Goal: Navigation & Orientation: Find specific page/section

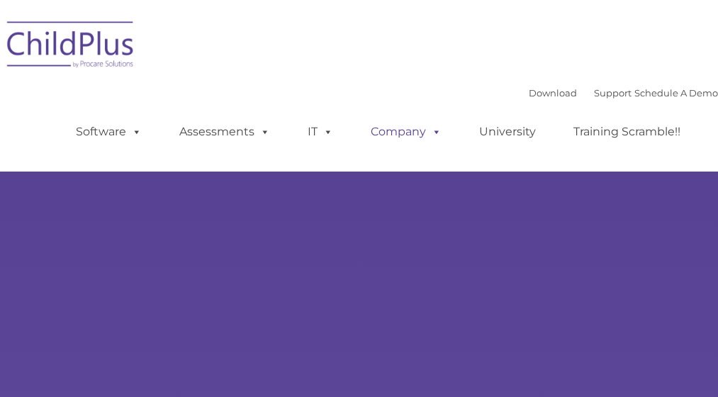
select select "MEDIUM"
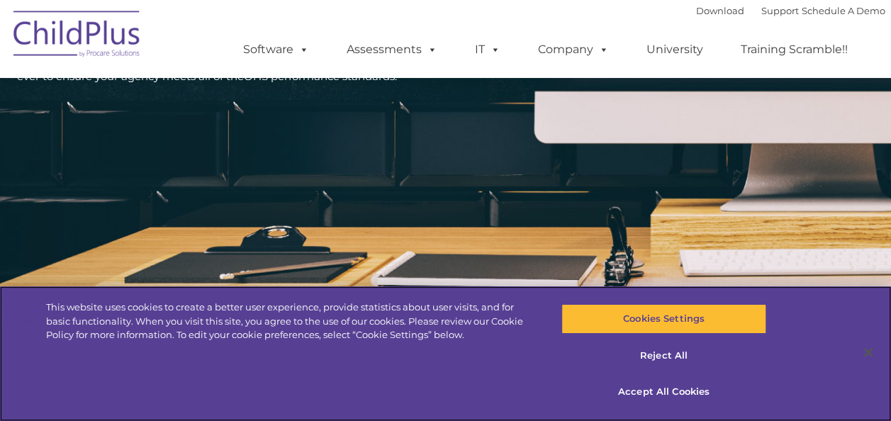
scroll to position [2466, 0]
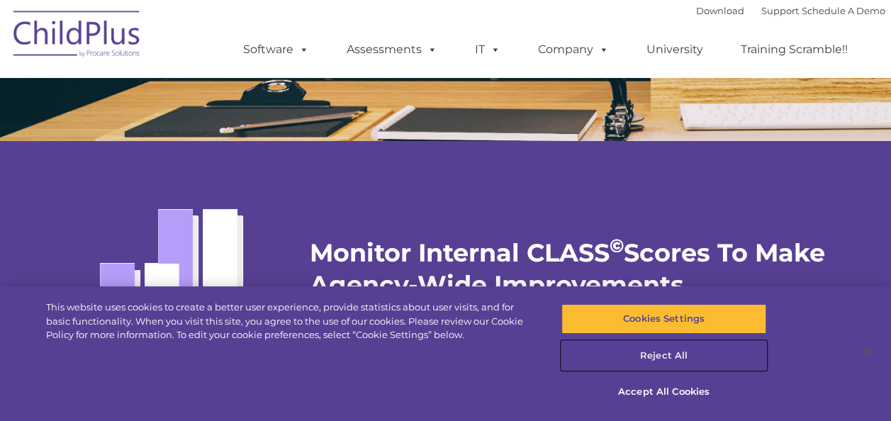
click at [655, 354] on button "Reject All" at bounding box center [663, 356] width 205 height 30
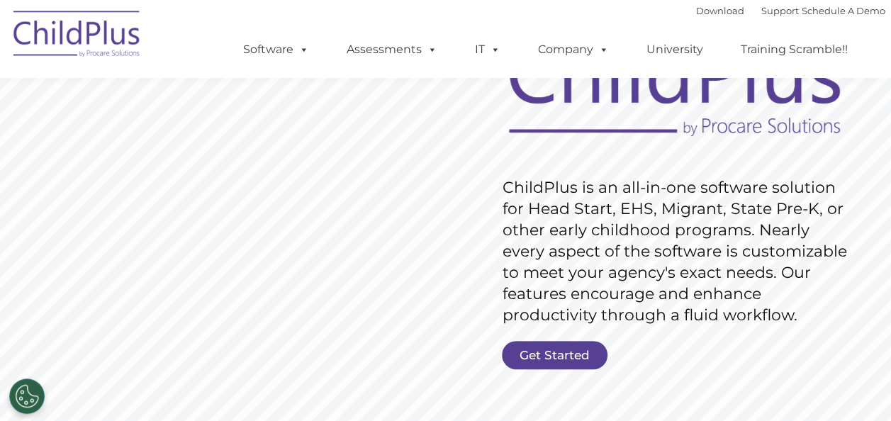
scroll to position [0, 0]
